Goal: Information Seeking & Learning: Understand process/instructions

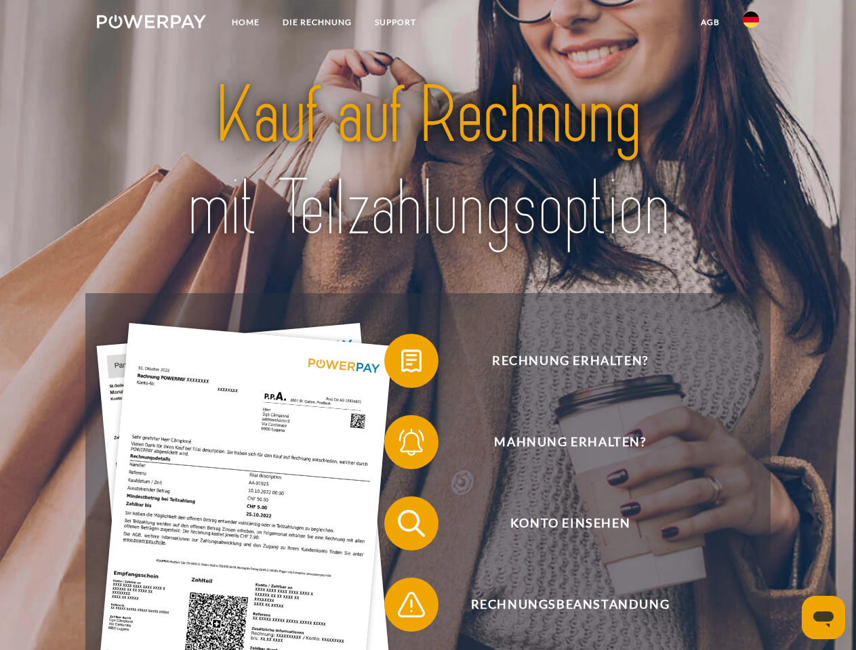
click at [151, 24] on img at bounding box center [151, 22] width 109 height 14
click at [751, 24] on img at bounding box center [751, 20] width 16 height 16
click at [709, 22] on link "agb" at bounding box center [710, 22] width 42 height 24
click at [401, 364] on span at bounding box center [391, 361] width 68 height 68
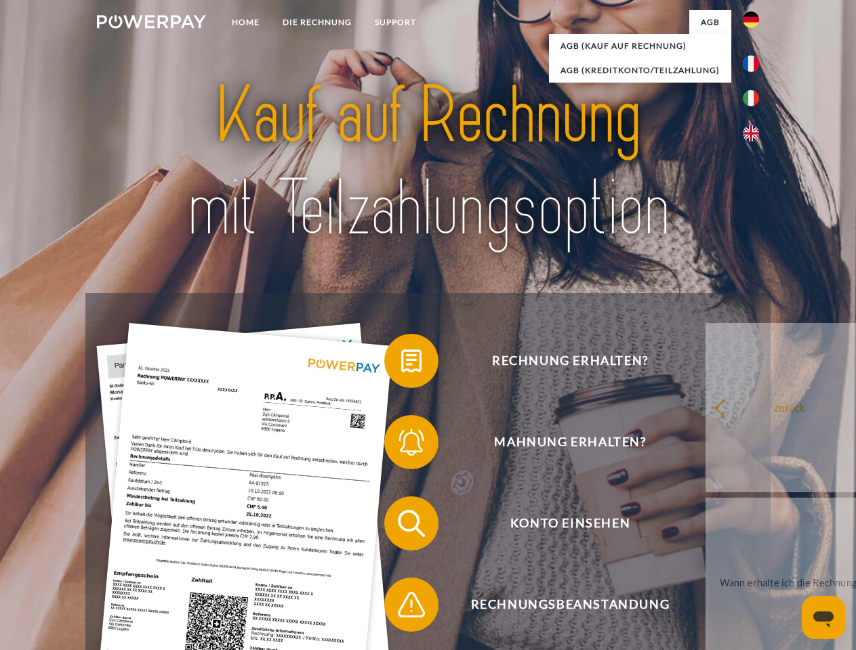
click at [401, 445] on span at bounding box center [391, 443] width 68 height 68
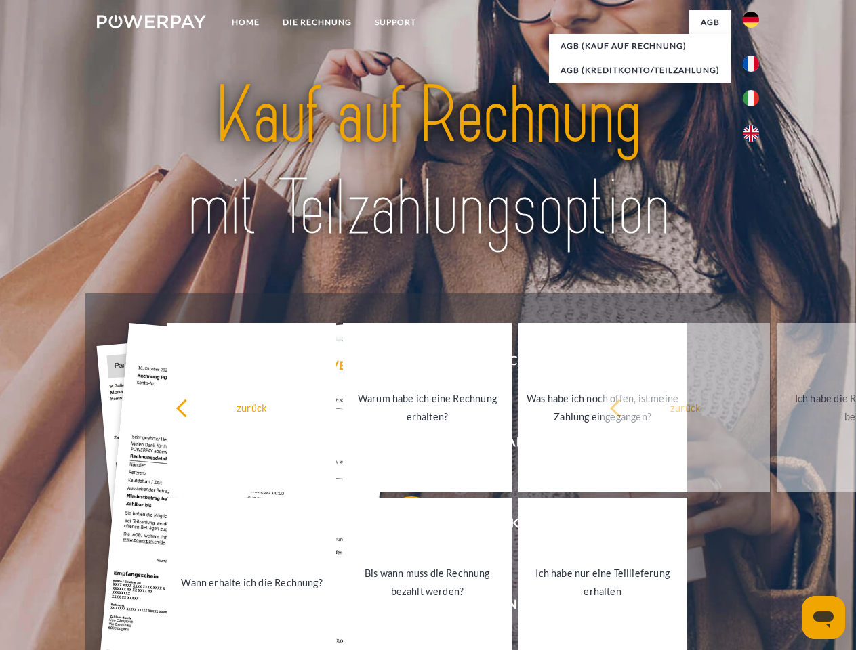
click at [401, 526] on link "Bis wann muss die Rechnung bezahlt werden?" at bounding box center [427, 582] width 169 height 169
click at [401, 608] on span at bounding box center [391, 605] width 68 height 68
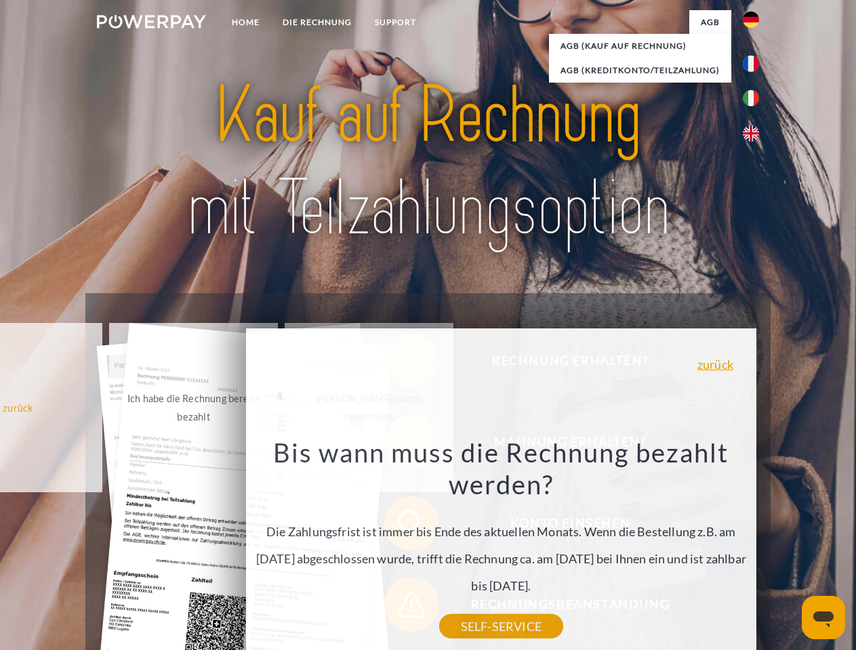
click at [823, 618] on icon "Messaging-Fenster öffnen" at bounding box center [823, 620] width 20 height 16
